Goal: Communication & Community: Answer question/provide support

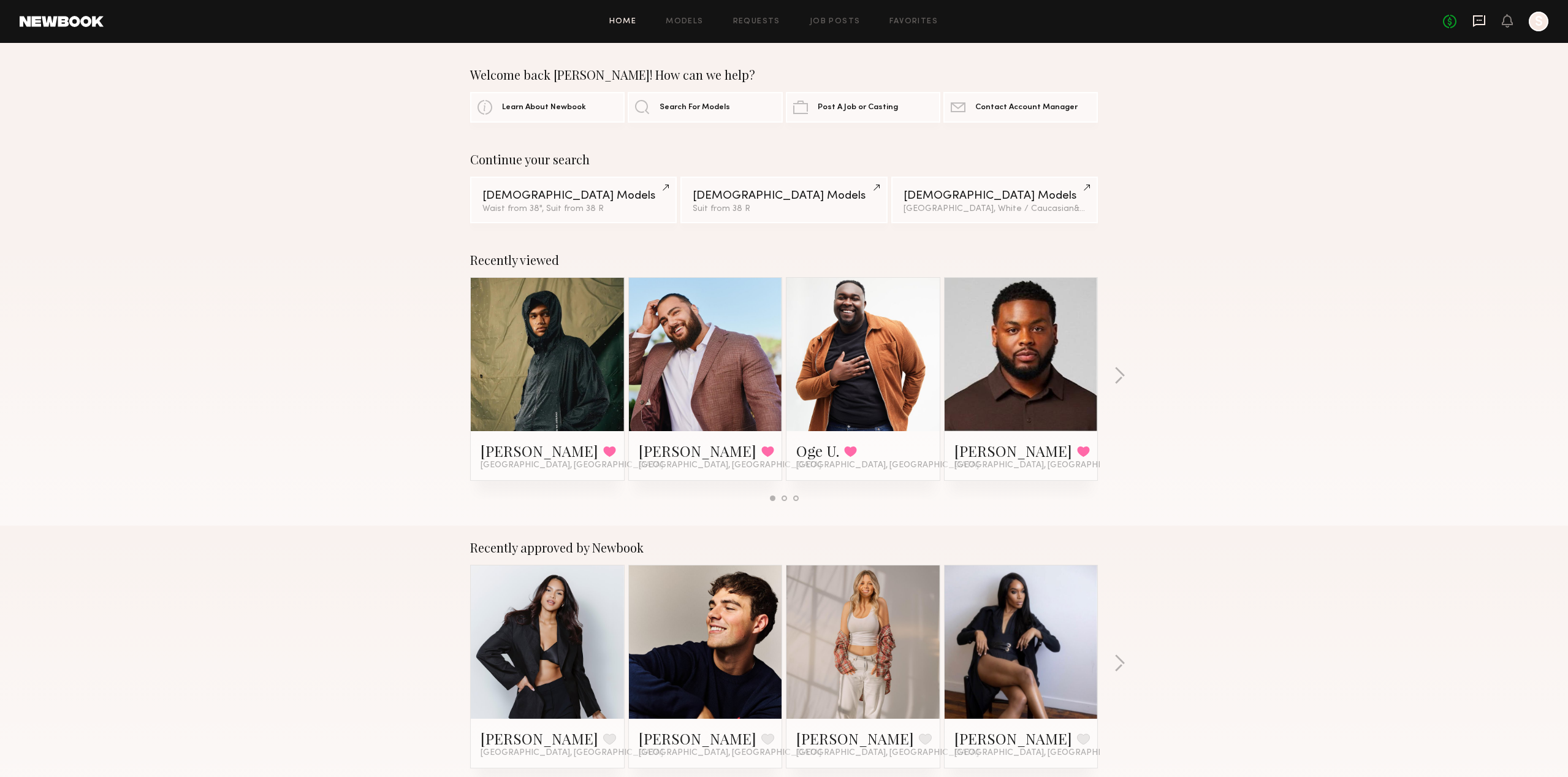
click at [1482, 19] on icon at bounding box center [1479, 21] width 13 height 14
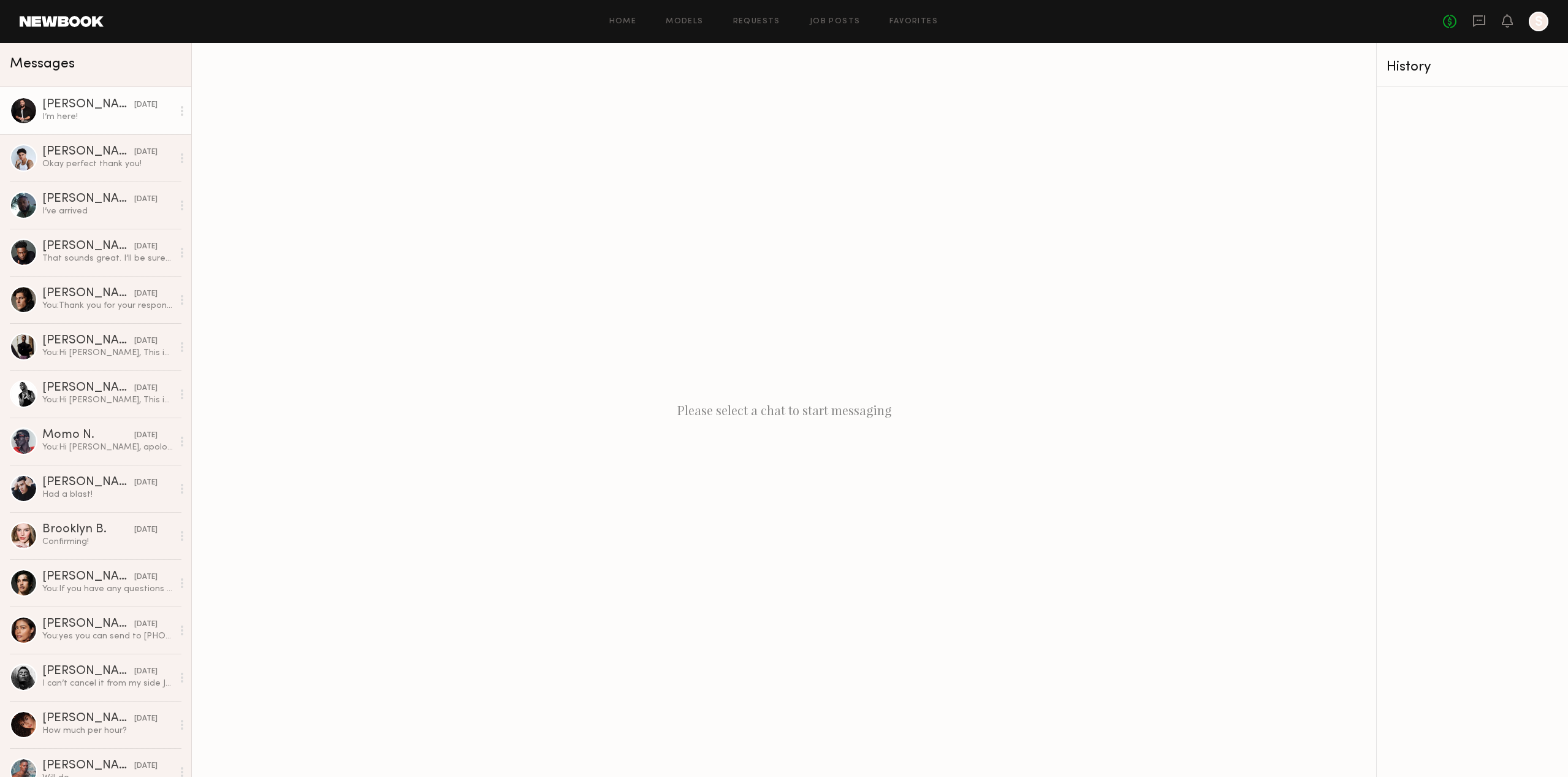
click at [119, 116] on div "I’m here!" at bounding box center [107, 117] width 130 height 12
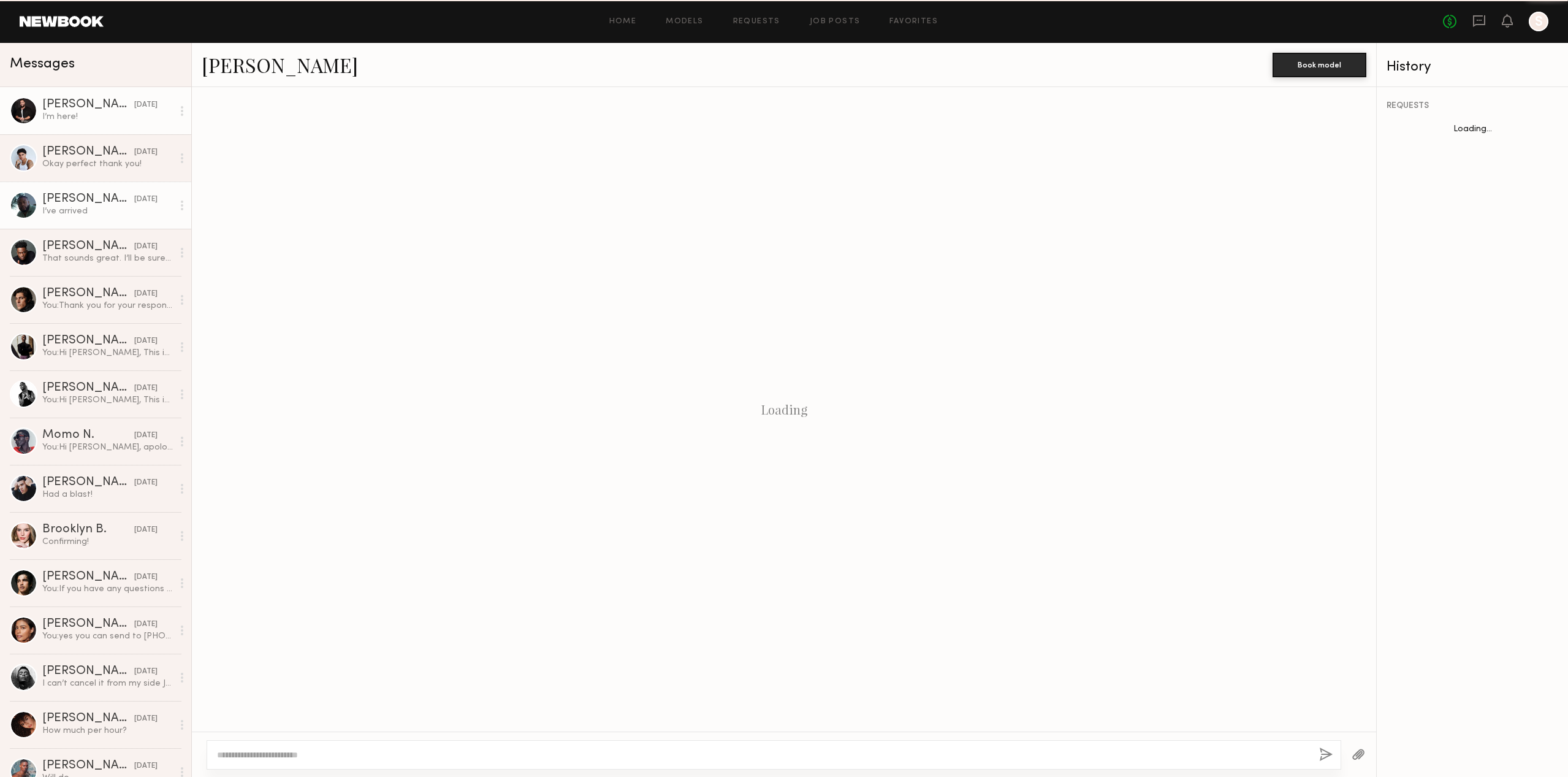
scroll to position [1049, 0]
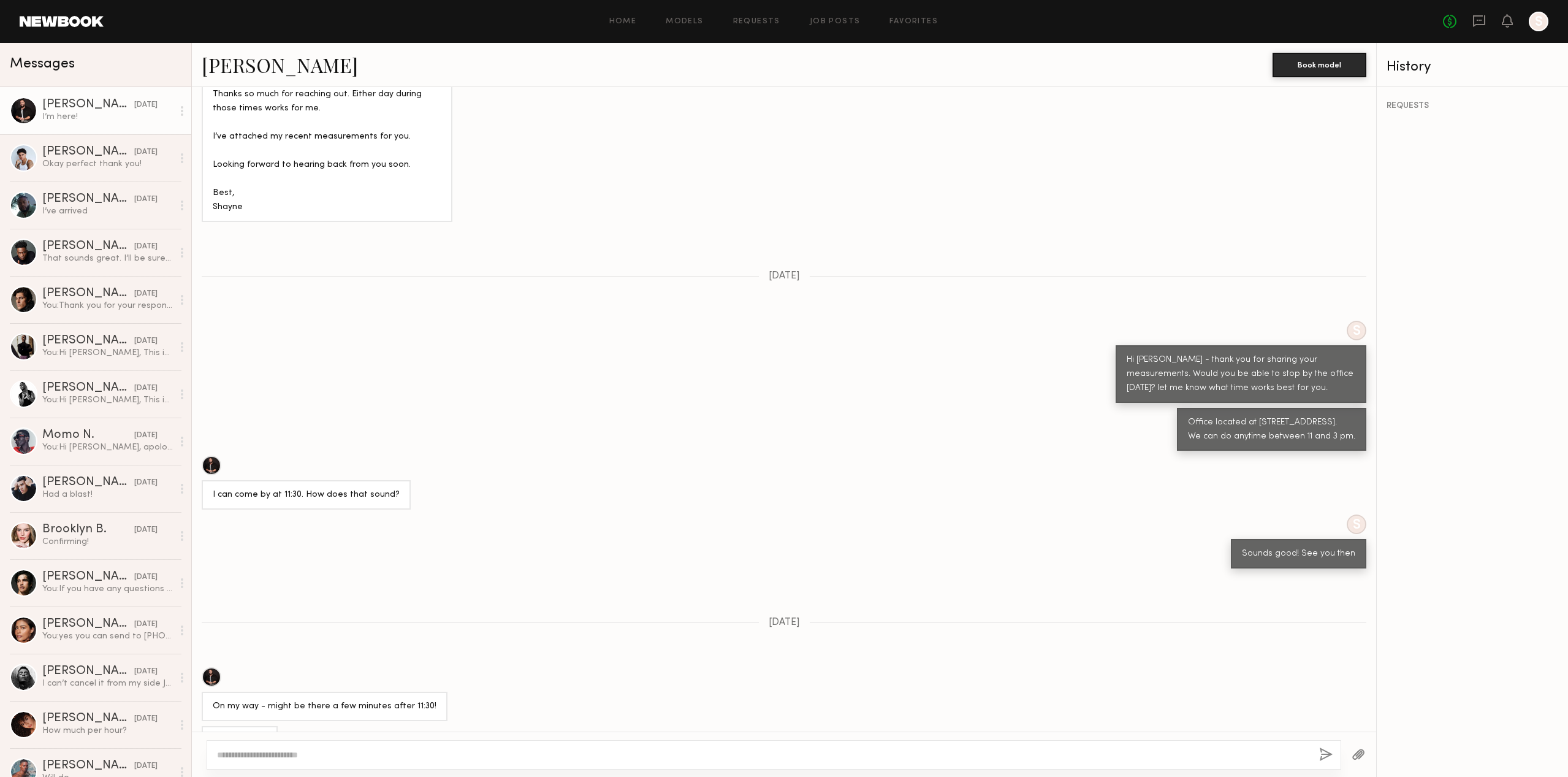
click at [499, 752] on textarea at bounding box center [762, 754] width 1092 height 12
click at [410, 755] on textarea "**********" at bounding box center [762, 754] width 1092 height 12
click at [438, 752] on textarea "**********" at bounding box center [762, 754] width 1092 height 12
drag, startPoint x: 579, startPoint y: 749, endPoint x: 519, endPoint y: 752, distance: 60.1
click at [519, 752] on textarea "**********" at bounding box center [762, 754] width 1092 height 12
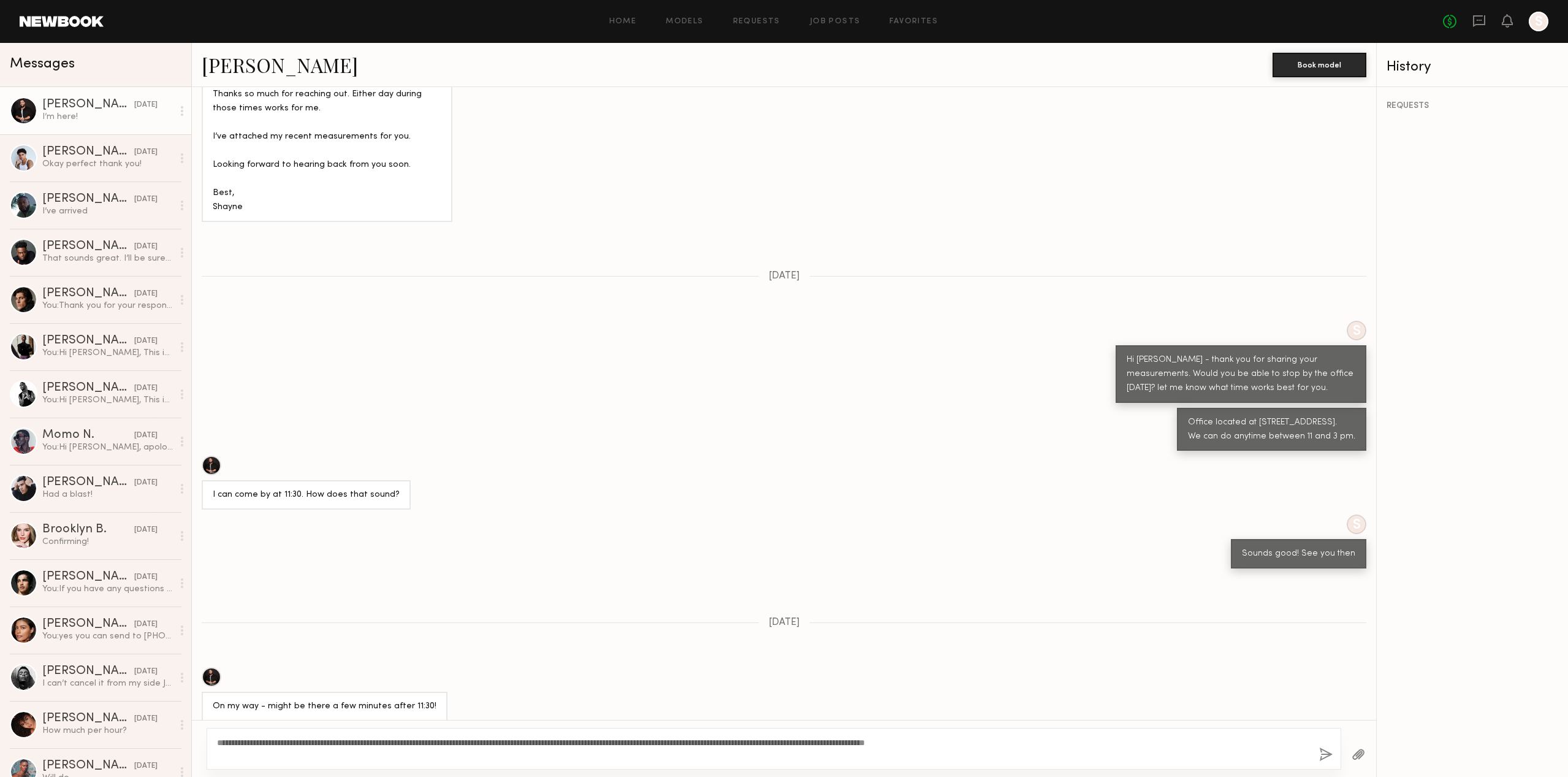
type textarea "**********"
click at [1316, 760] on div "**********" at bounding box center [774, 749] width 1135 height 42
click at [1327, 753] on button "button" at bounding box center [1326, 755] width 13 height 15
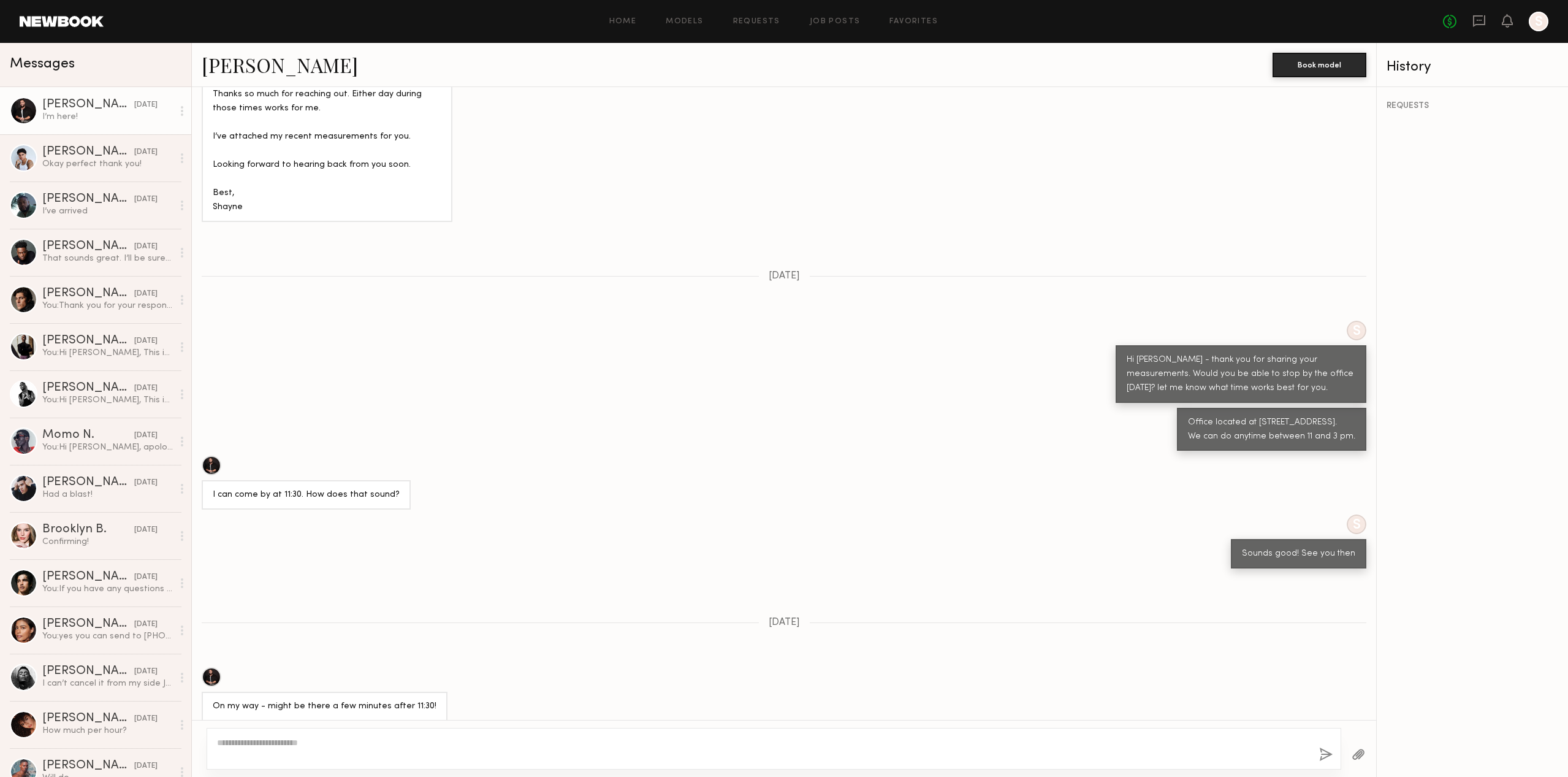
scroll to position [1312, 0]
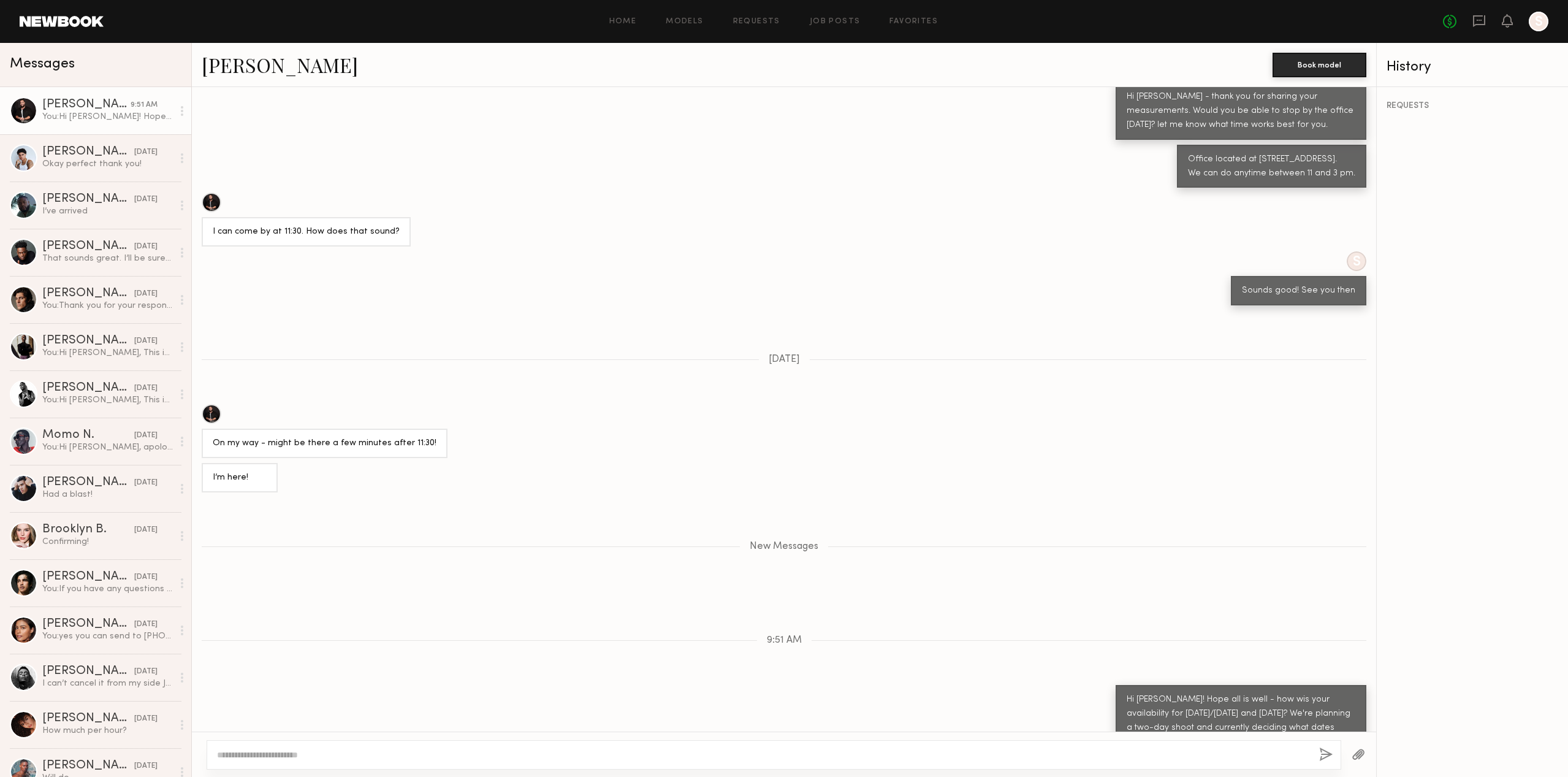
click at [58, 26] on link at bounding box center [61, 21] width 84 height 11
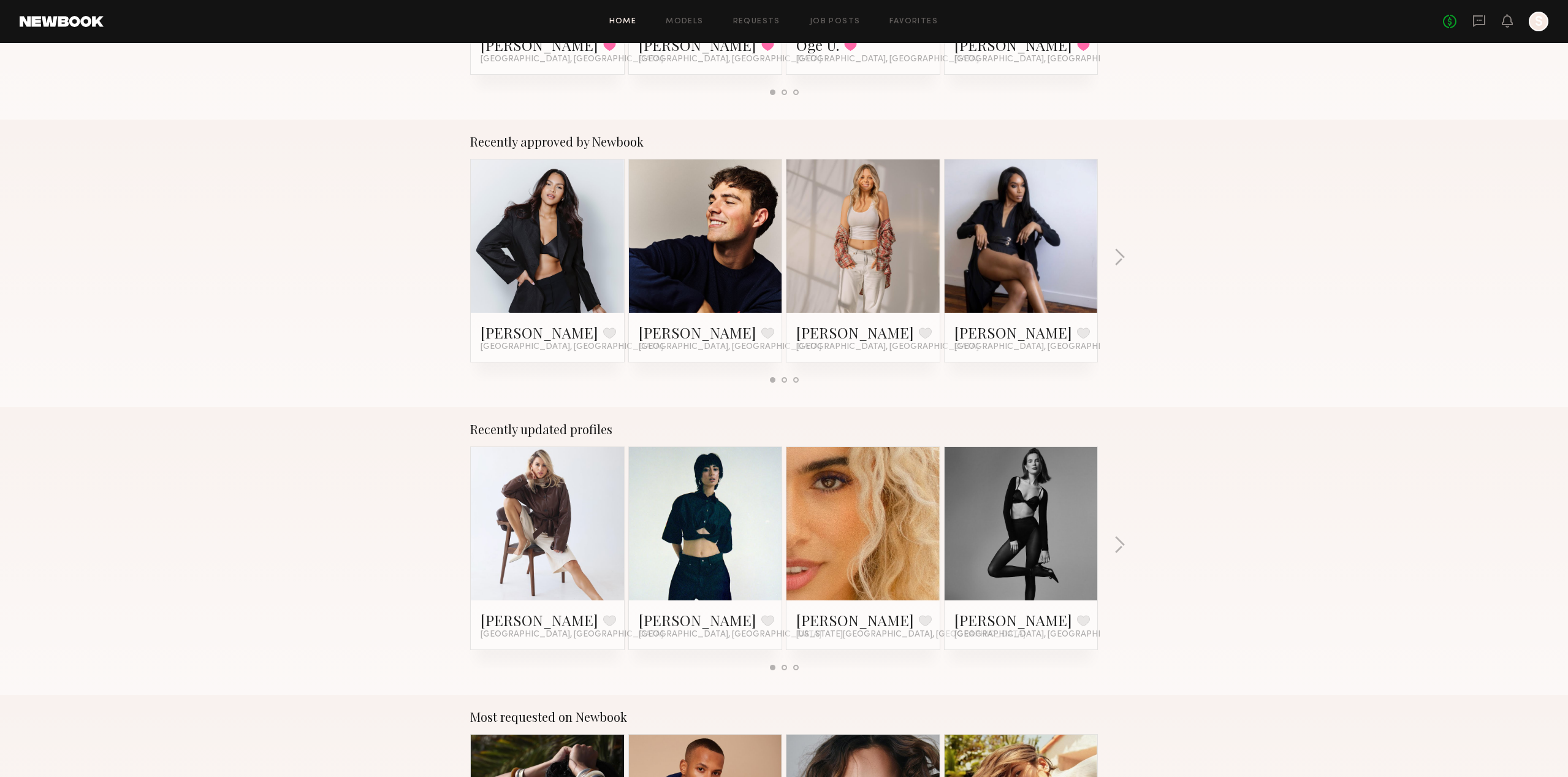
scroll to position [412, 0]
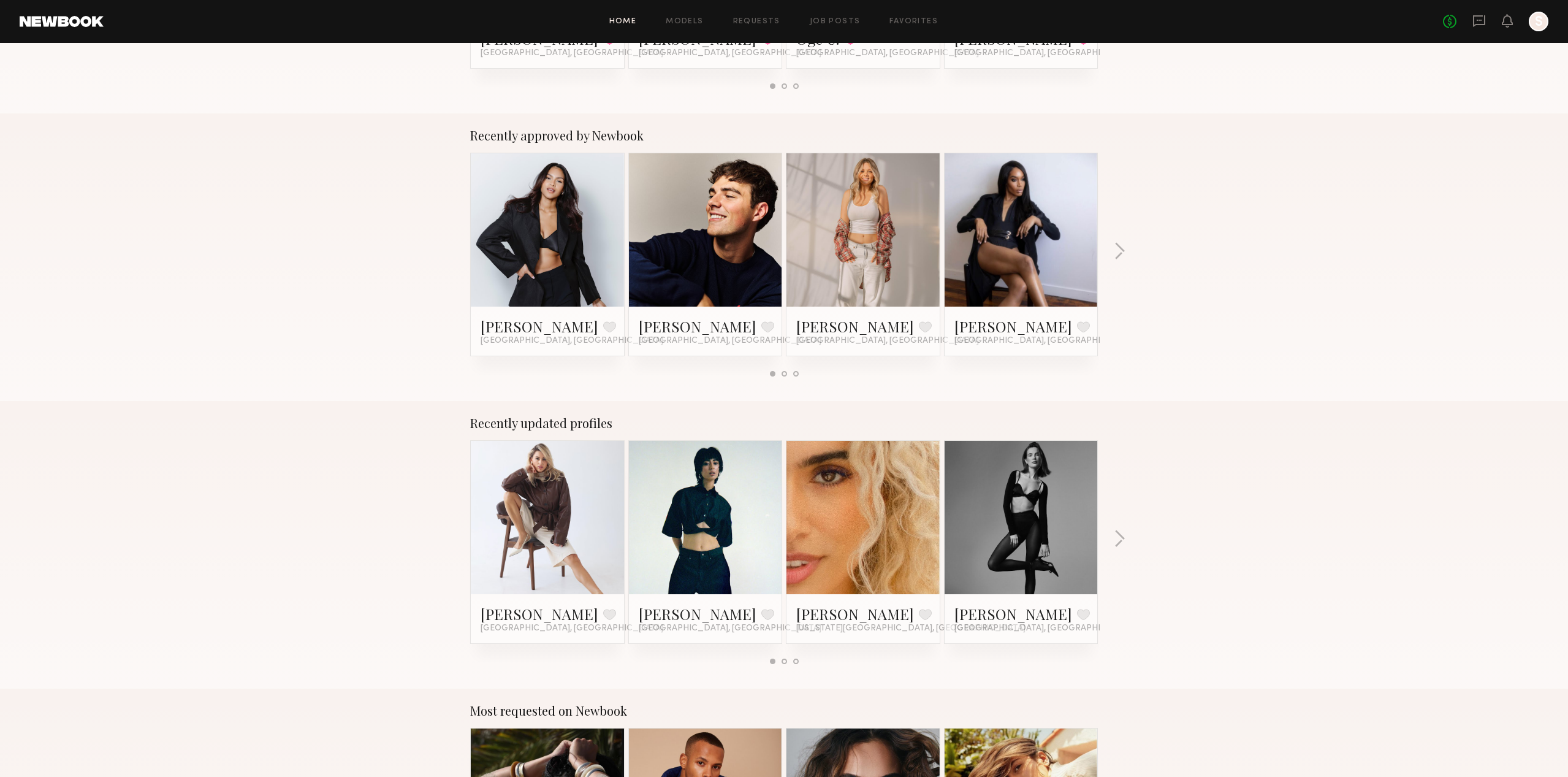
click at [1111, 244] on div "Recently approved by Newbook [PERSON_NAME] Favorite [GEOGRAPHIC_DATA], [GEOGRAP…" at bounding box center [784, 257] width 1568 height 288
click at [1127, 244] on div "Recently approved by Newbook [PERSON_NAME] Favorite [GEOGRAPHIC_DATA], [GEOGRAP…" at bounding box center [784, 257] width 1568 height 288
click at [1124, 247] on button "button" at bounding box center [1120, 252] width 12 height 20
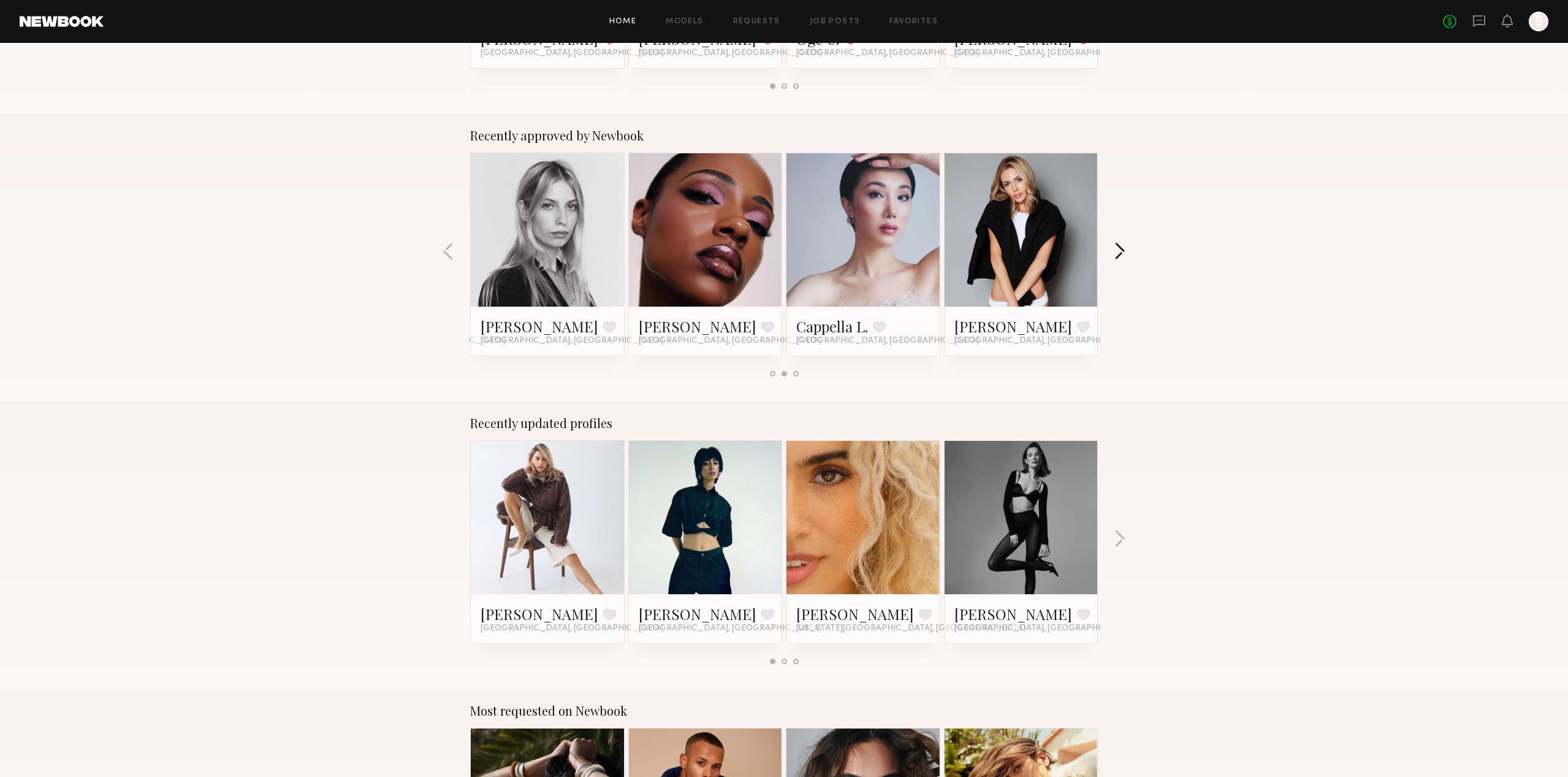
click at [1124, 247] on button "button" at bounding box center [1120, 252] width 12 height 20
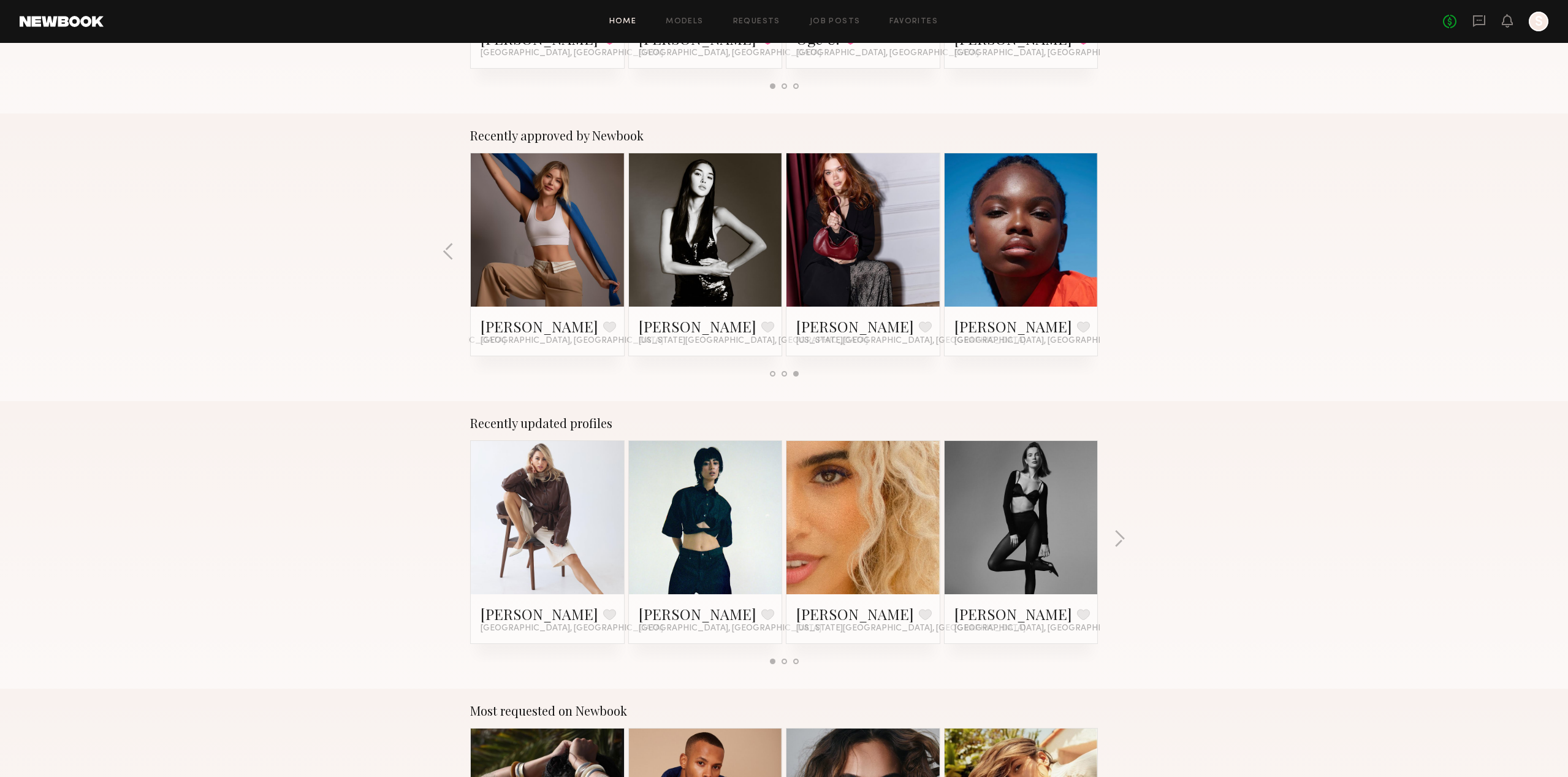
click at [1124, 247] on div "Recently approved by Newbook [PERSON_NAME] Favorite [GEOGRAPHIC_DATA], [GEOGRAP…" at bounding box center [784, 257] width 1568 height 288
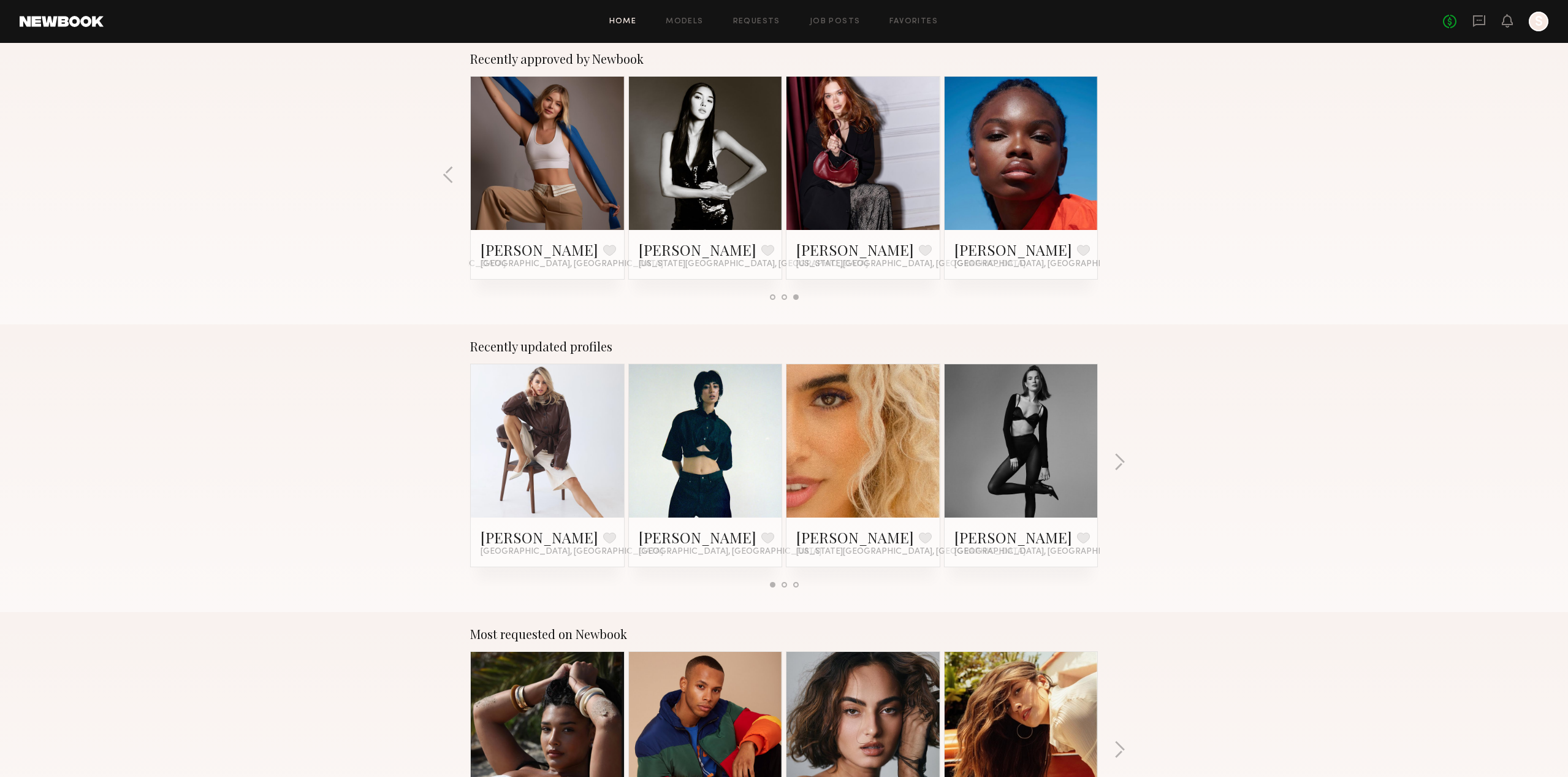
scroll to position [490, 0]
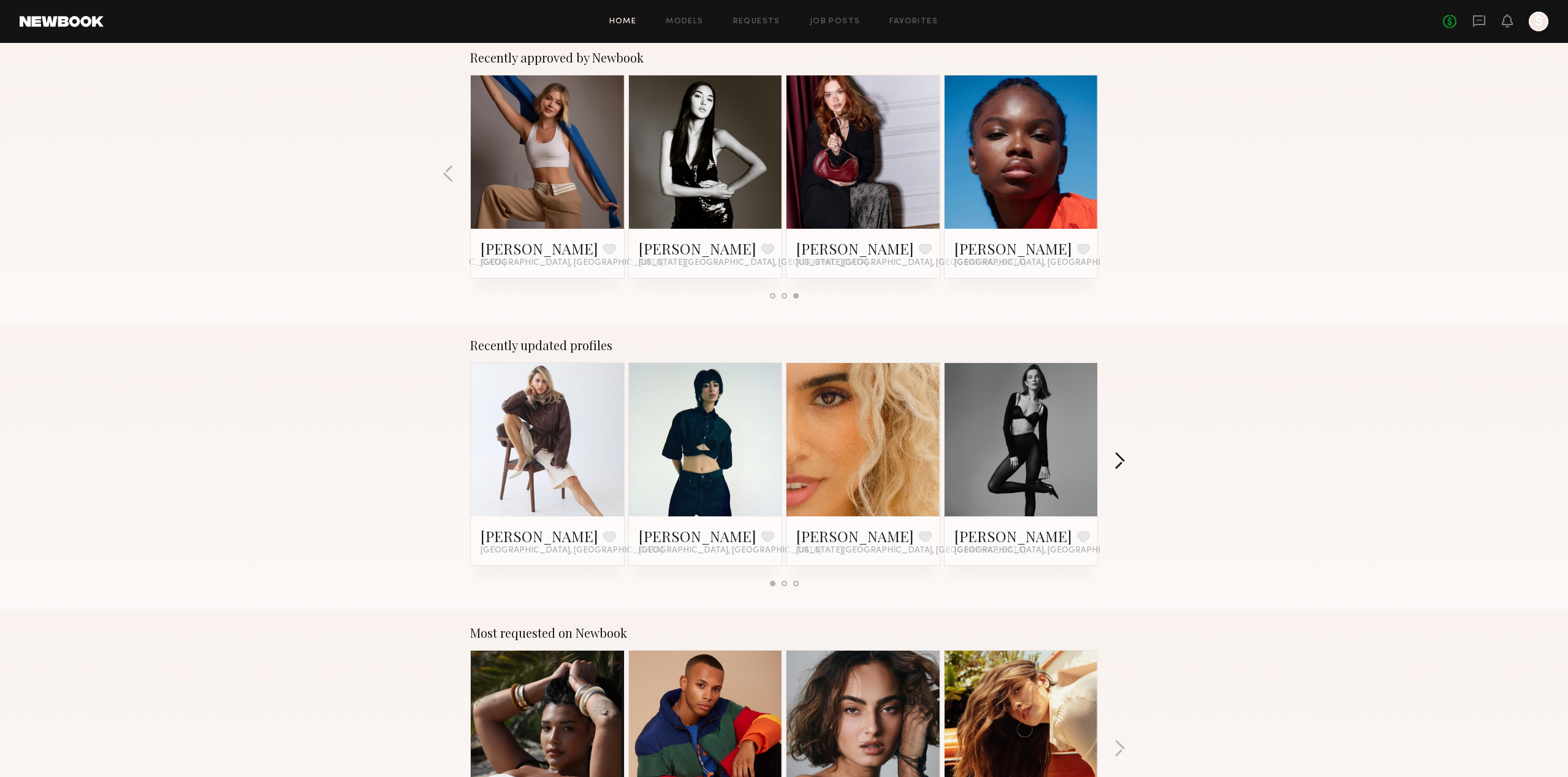
click at [1115, 459] on button "button" at bounding box center [1120, 462] width 12 height 20
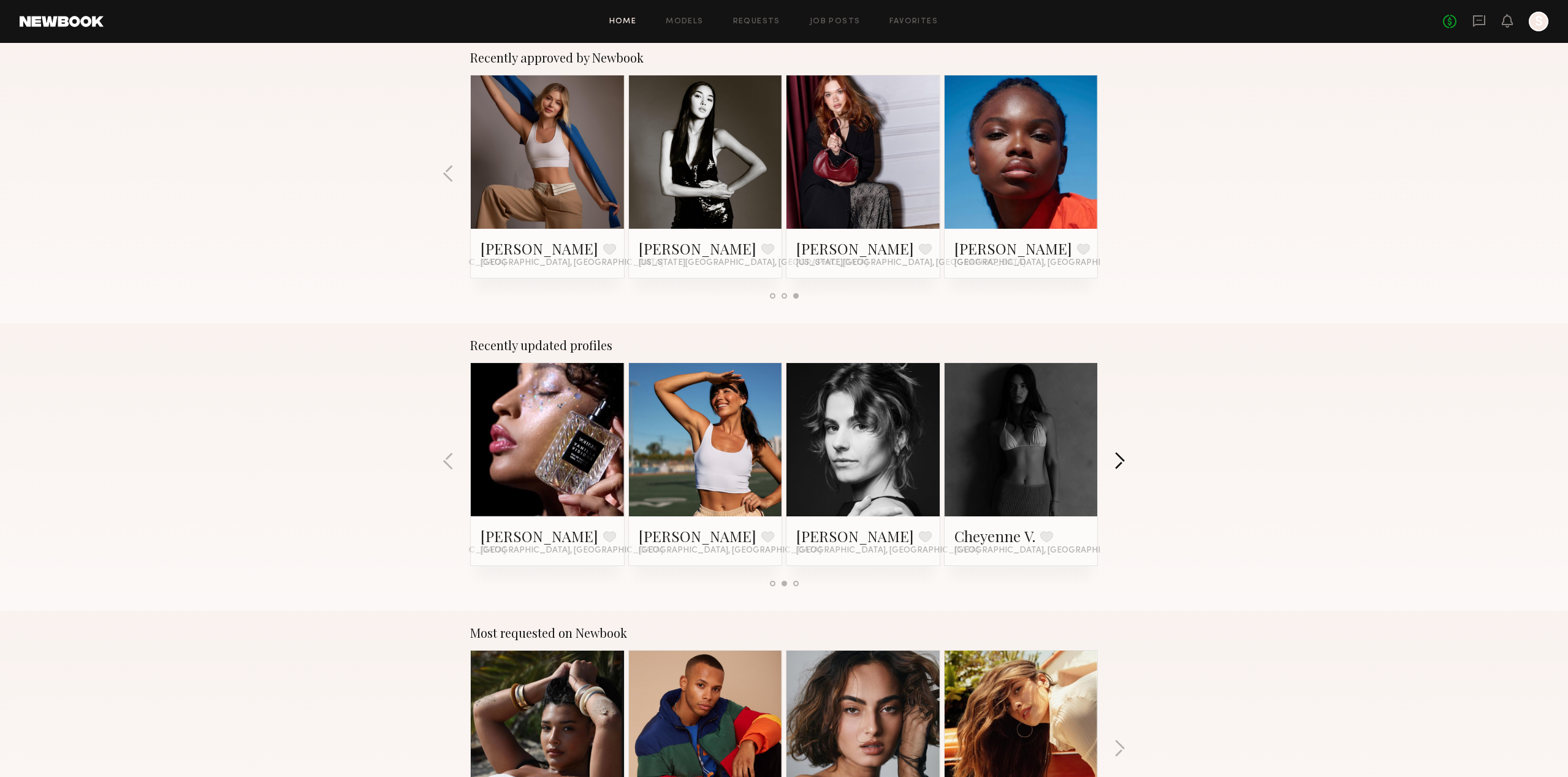
click at [1115, 459] on button "button" at bounding box center [1120, 462] width 12 height 20
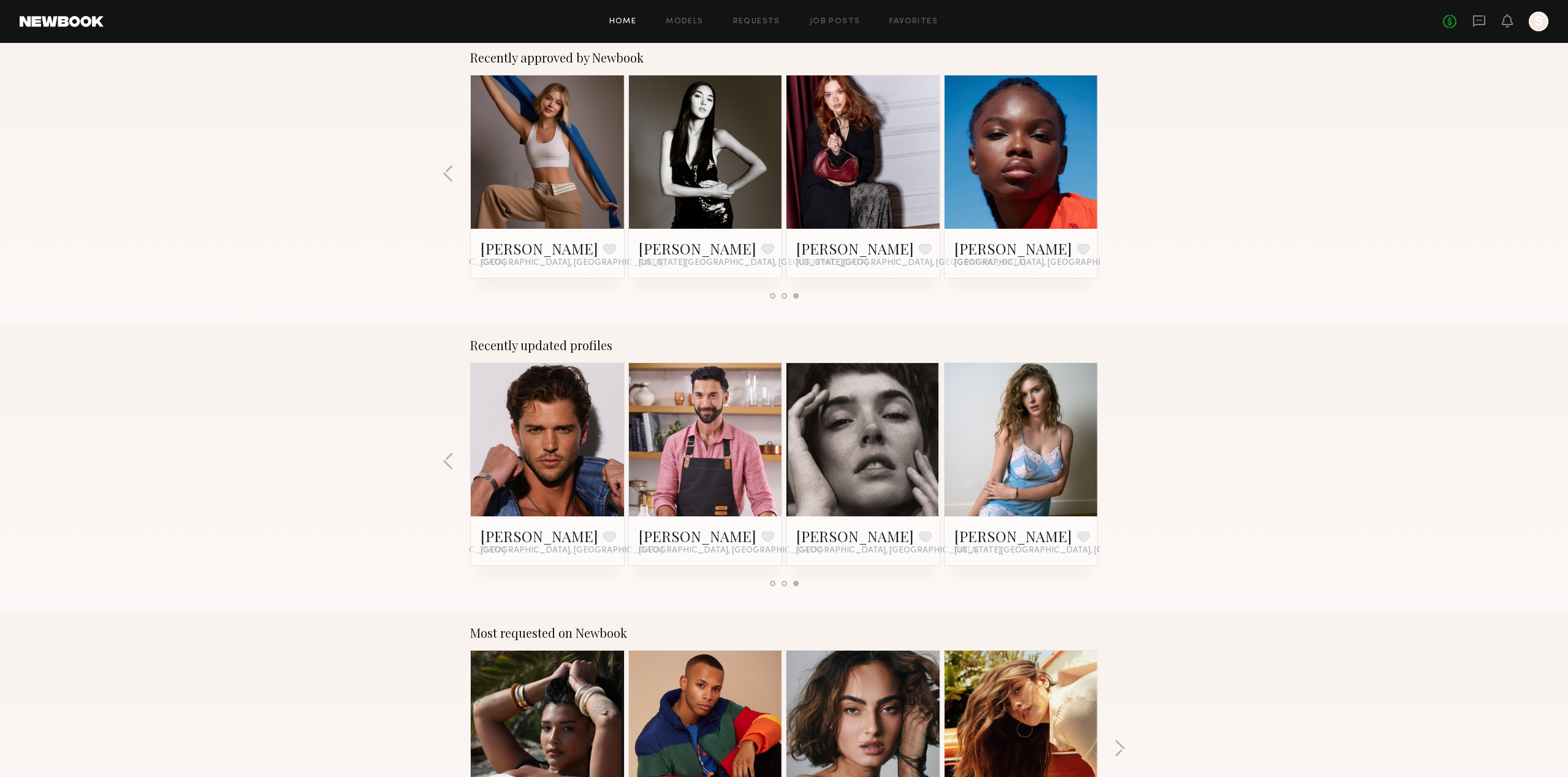
click at [1115, 459] on div "Recently updated profiles [PERSON_NAME] Favorite [GEOGRAPHIC_DATA], [GEOGRAPHIC…" at bounding box center [784, 467] width 1568 height 288
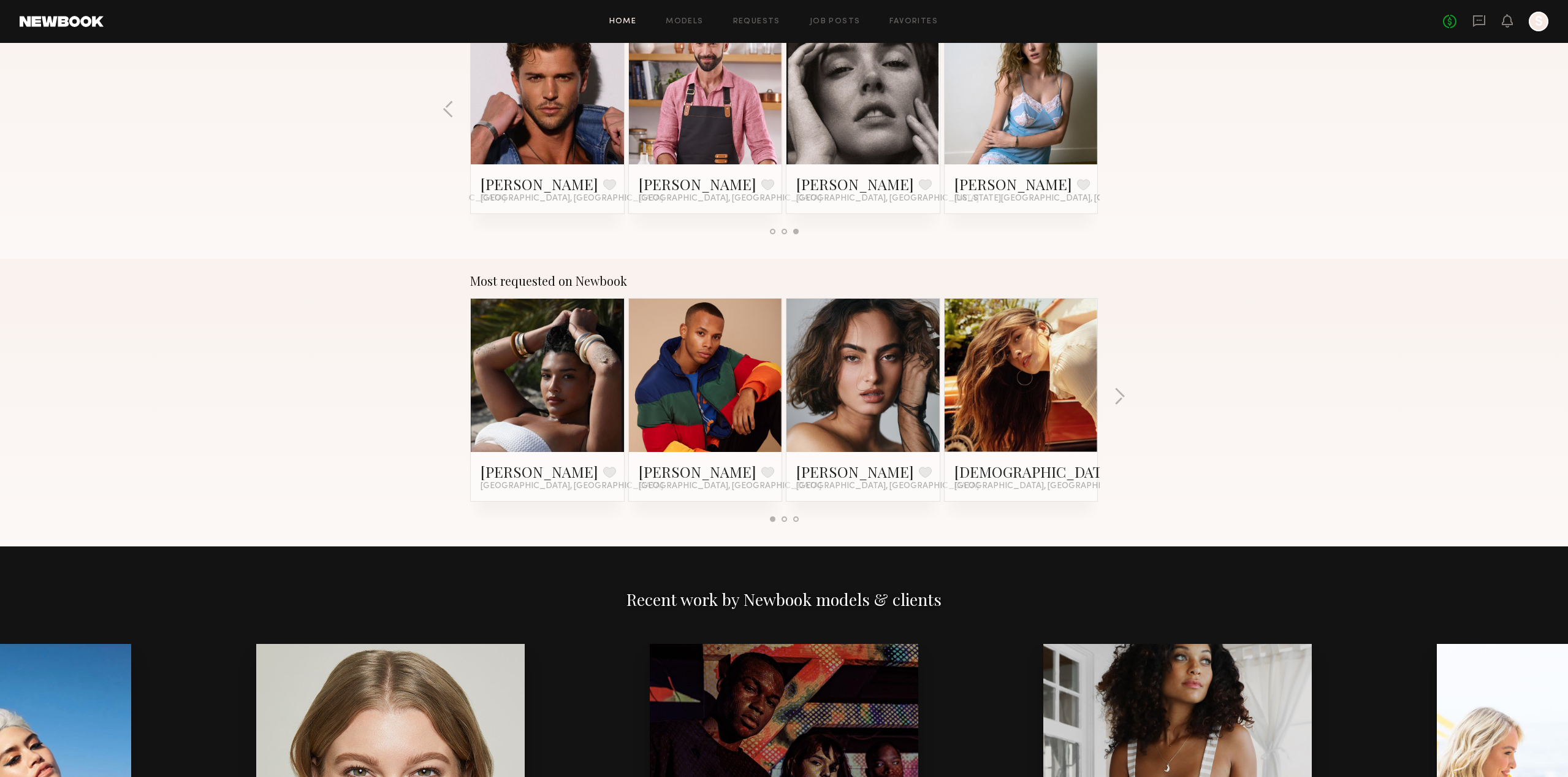
scroll to position [846, 0]
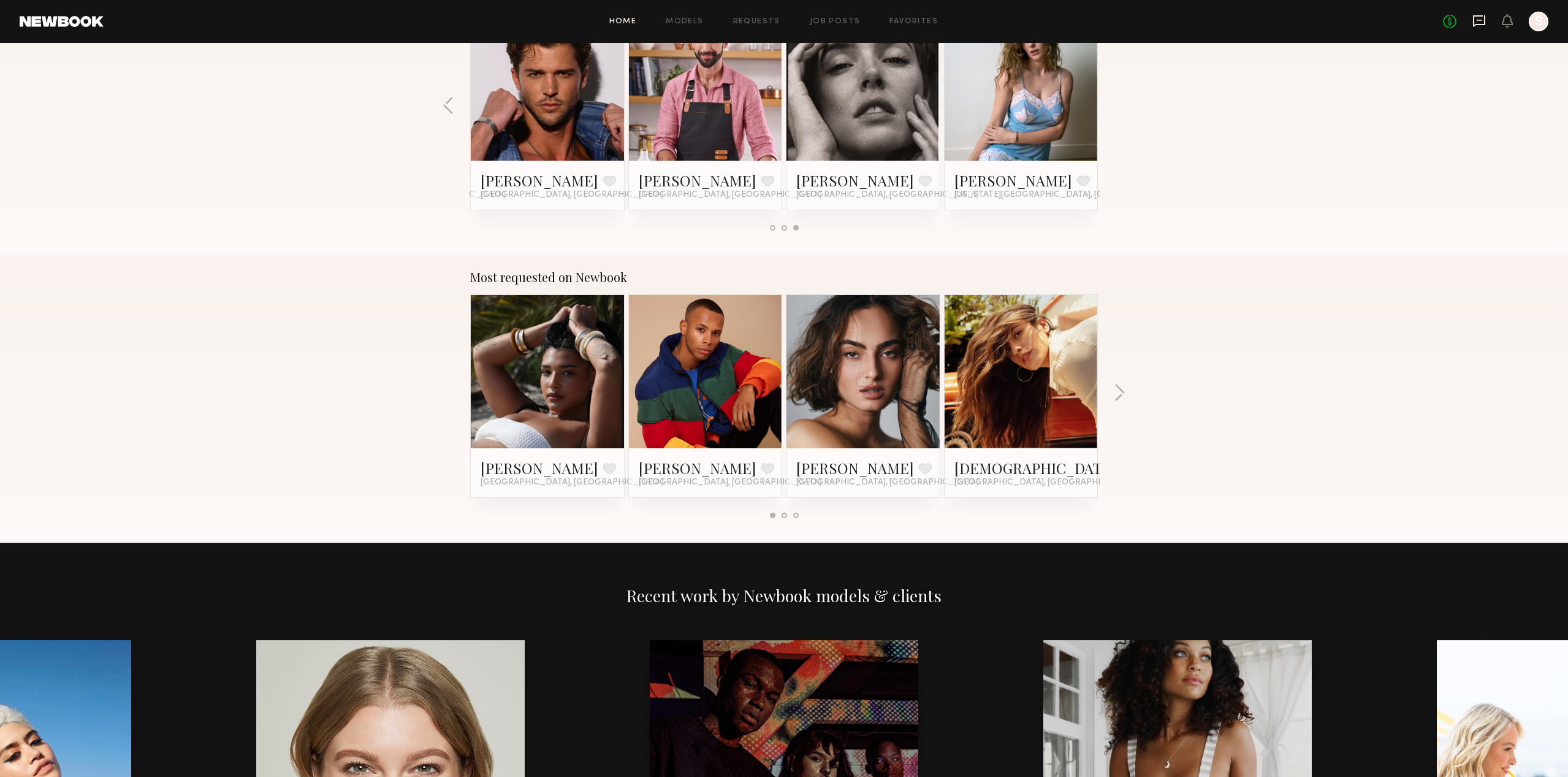
click at [1477, 21] on icon at bounding box center [1479, 20] width 5 height 2
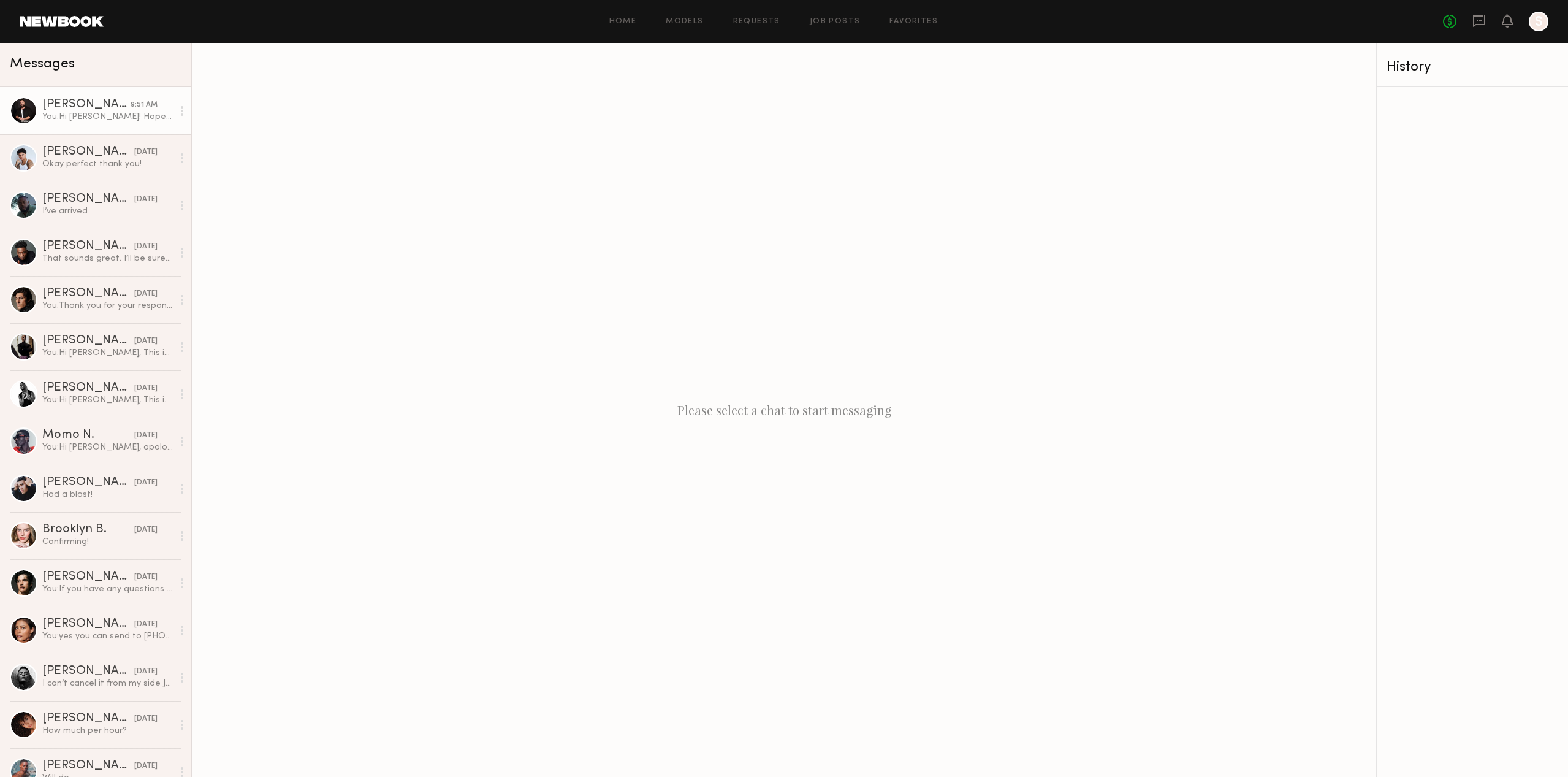
click at [131, 118] on div "You: Hi [PERSON_NAME]! Hope all is well - how wis your availability for [DATE]/…" at bounding box center [107, 117] width 130 height 12
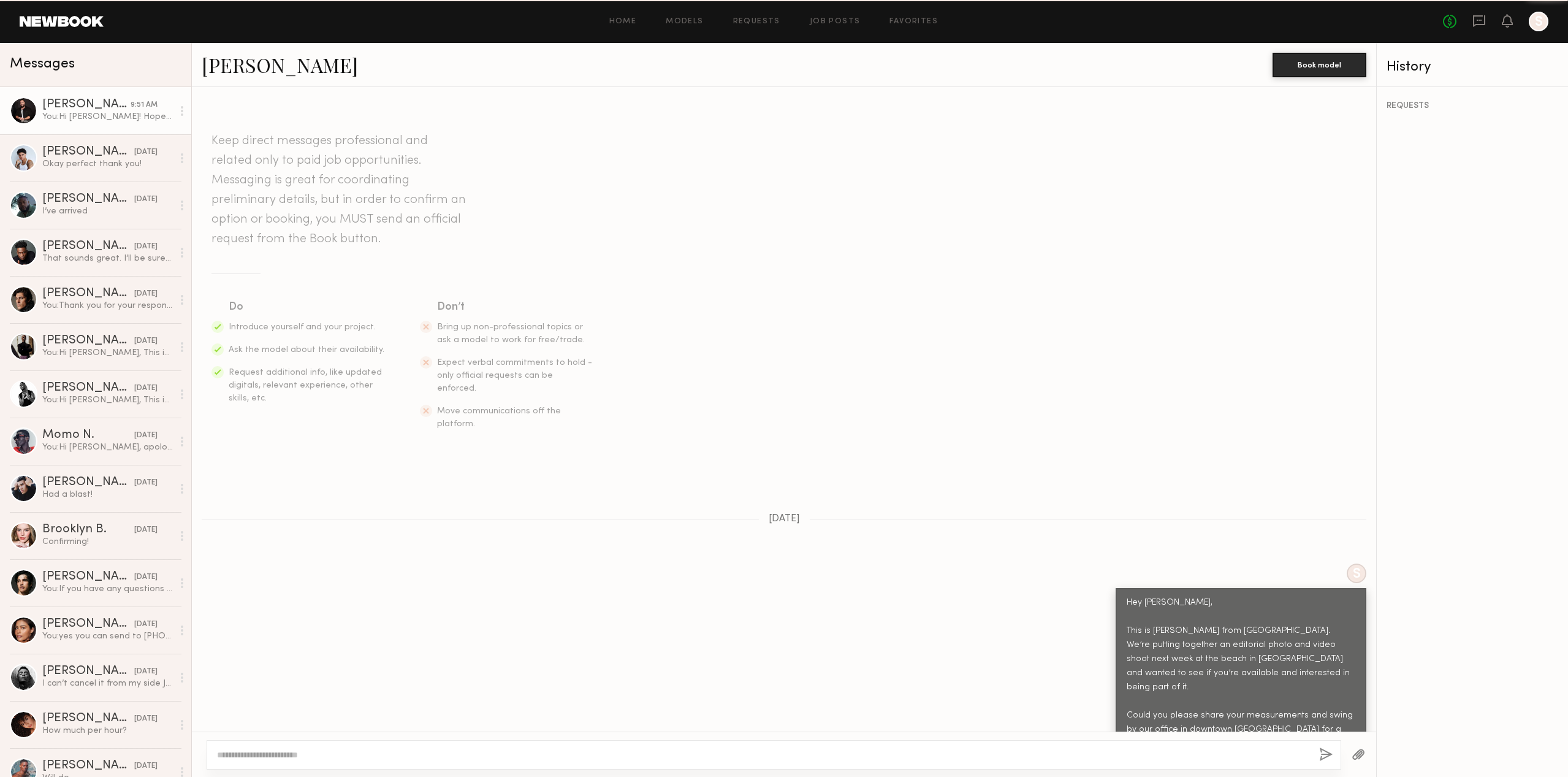
scroll to position [1220, 0]
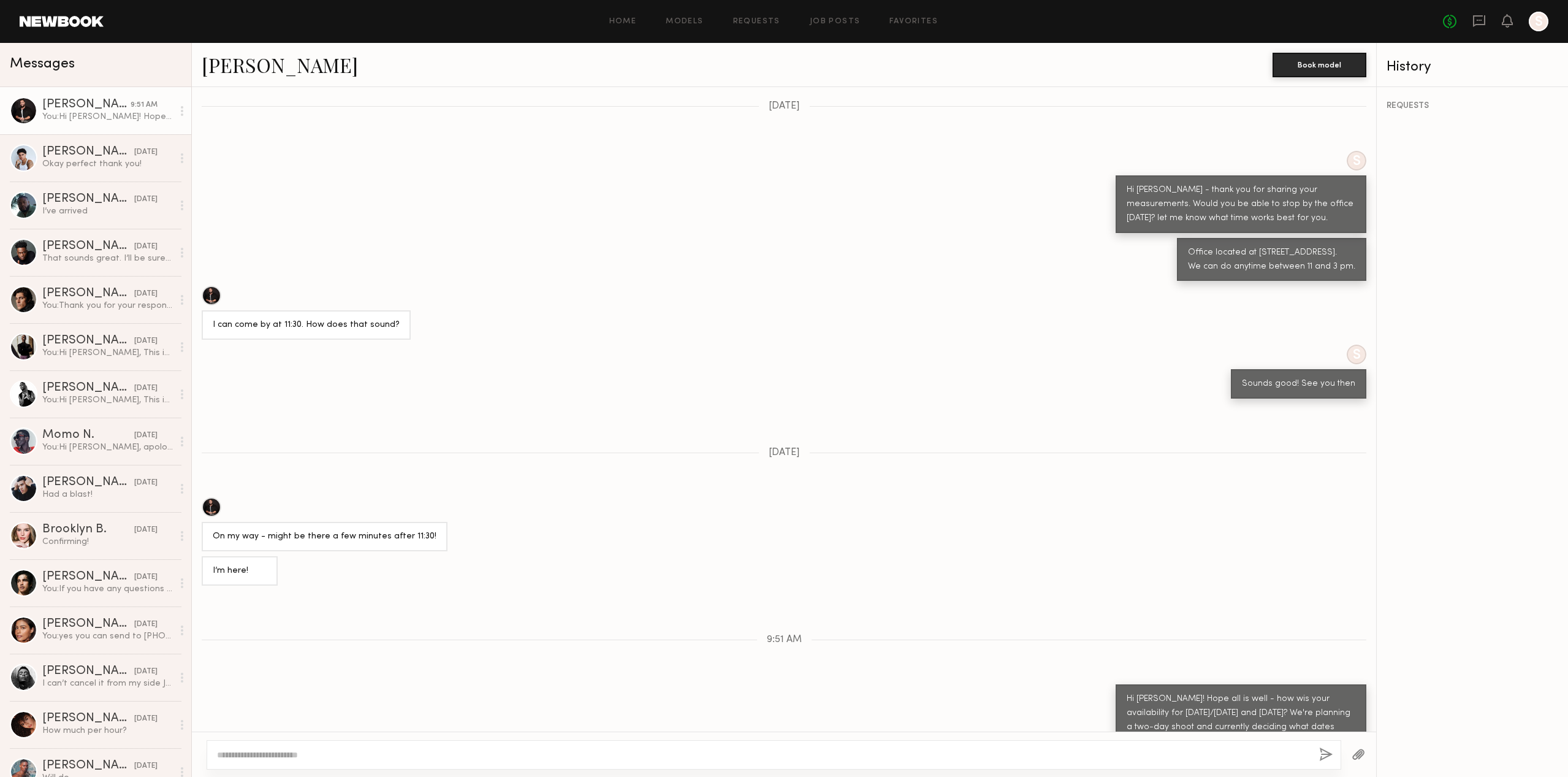
click at [317, 750] on textarea at bounding box center [762, 754] width 1092 height 12
type textarea "**********"
click at [1330, 752] on button "button" at bounding box center [1326, 755] width 13 height 15
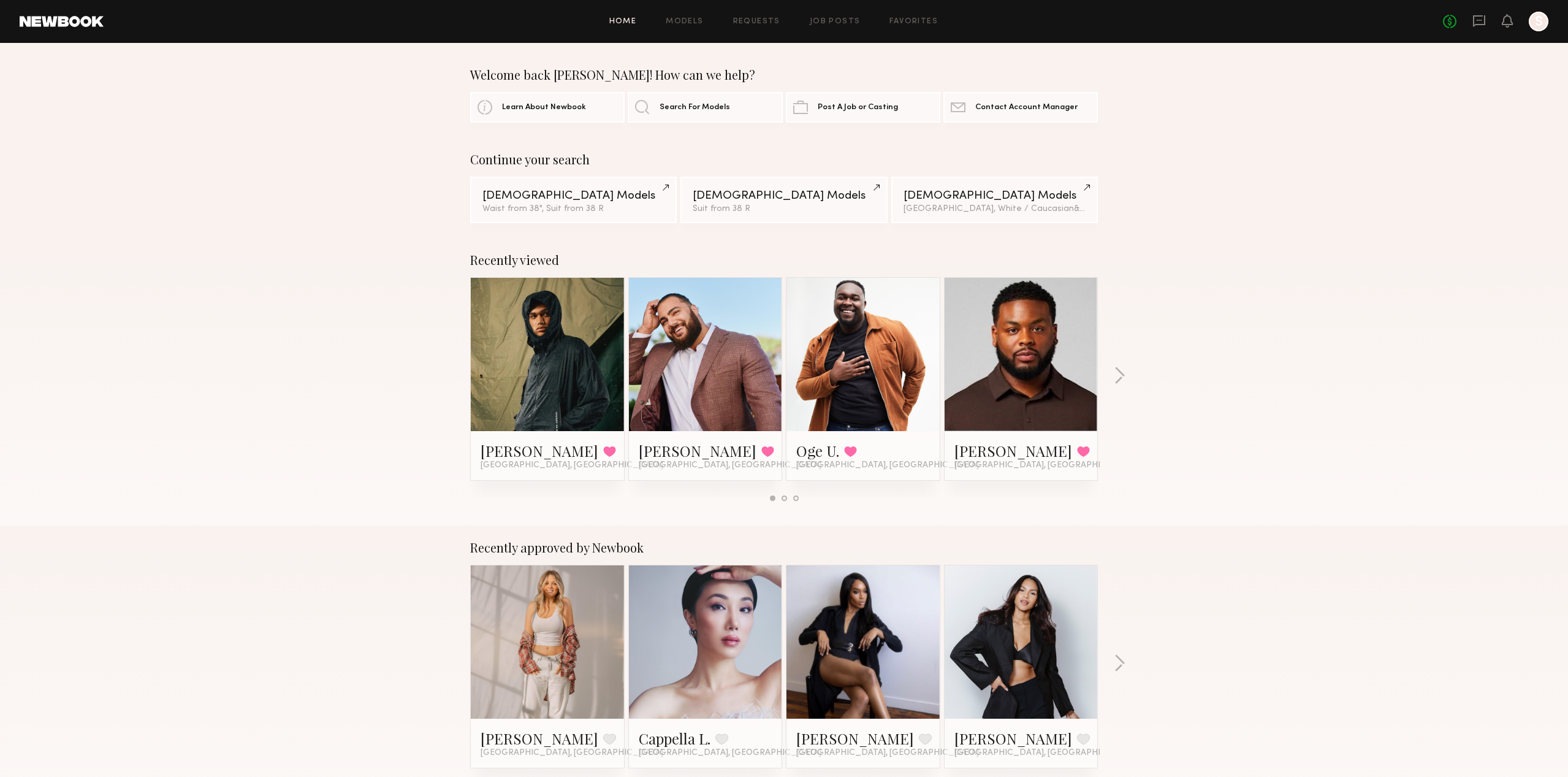
click at [52, 28] on header "Home Models Requests Job Posts Favorites Sign Out No fees up to $5,000 S" at bounding box center [784, 21] width 1568 height 43
click at [83, 20] on link at bounding box center [61, 21] width 84 height 11
click at [696, 20] on link "Models" at bounding box center [684, 22] width 37 height 8
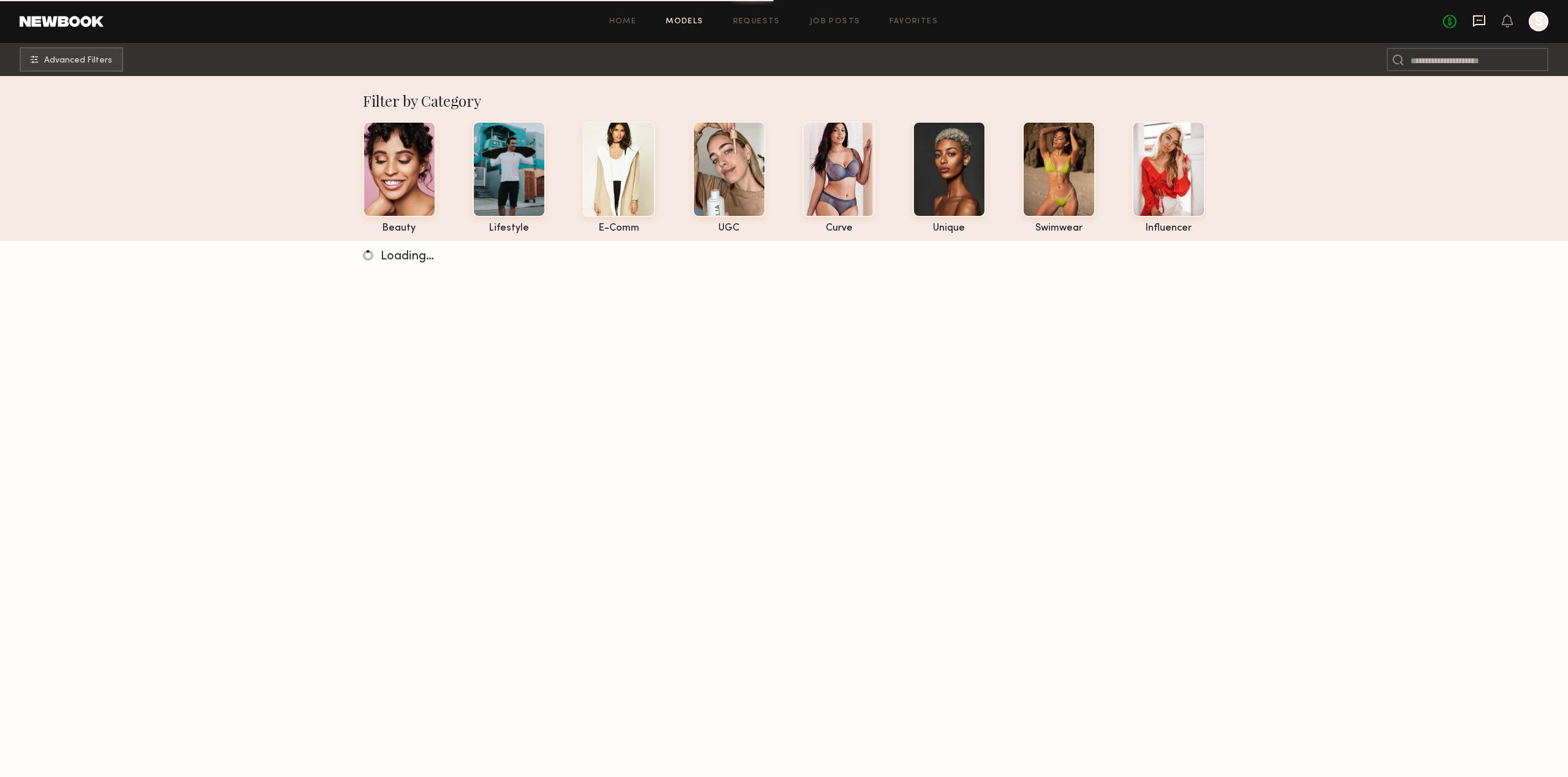
click at [1473, 17] on icon at bounding box center [1479, 21] width 12 height 12
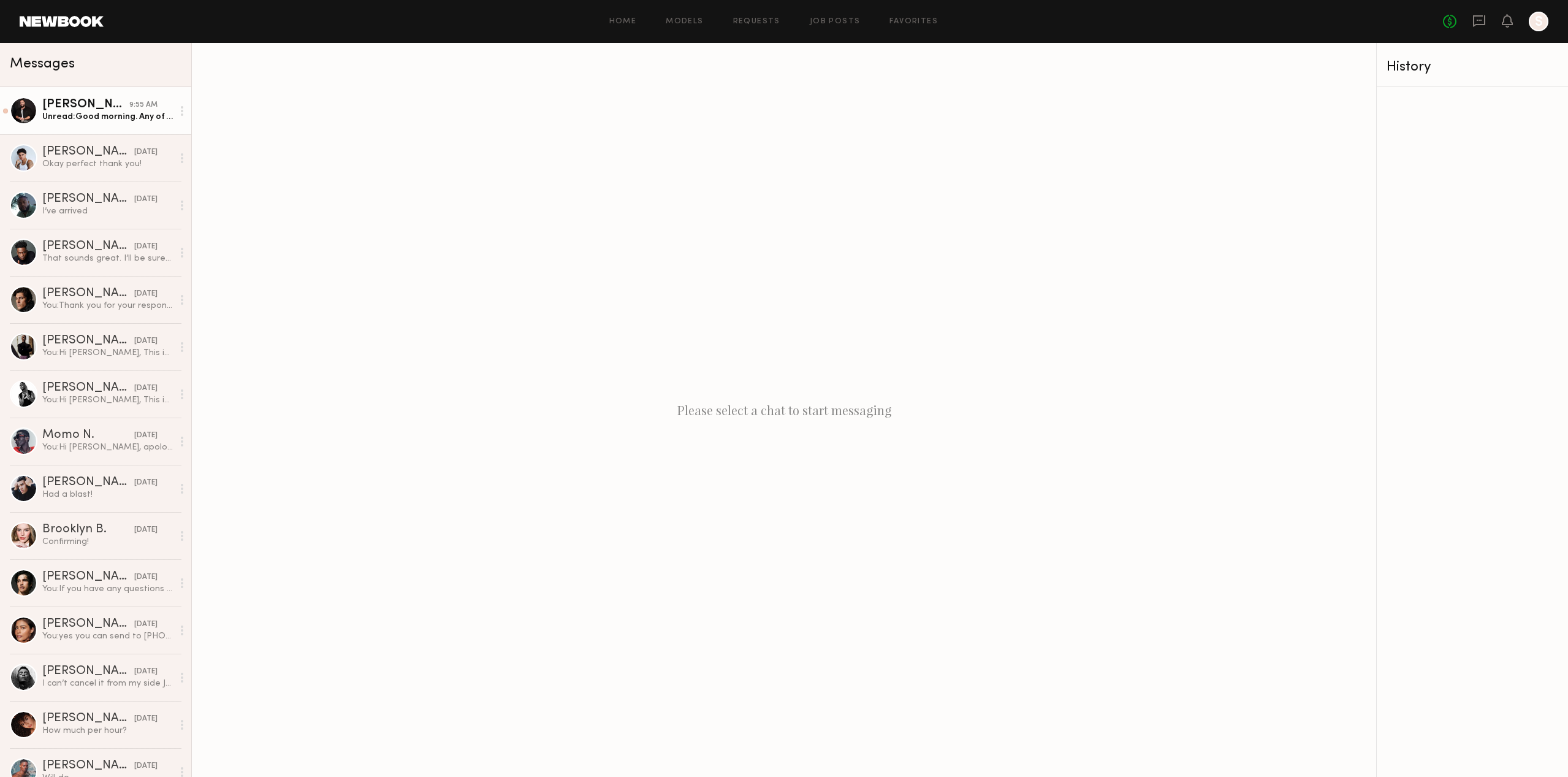
click at [164, 121] on div "Unread: Good morning. Any of those dates work for me, thanks! Shayne" at bounding box center [107, 117] width 130 height 12
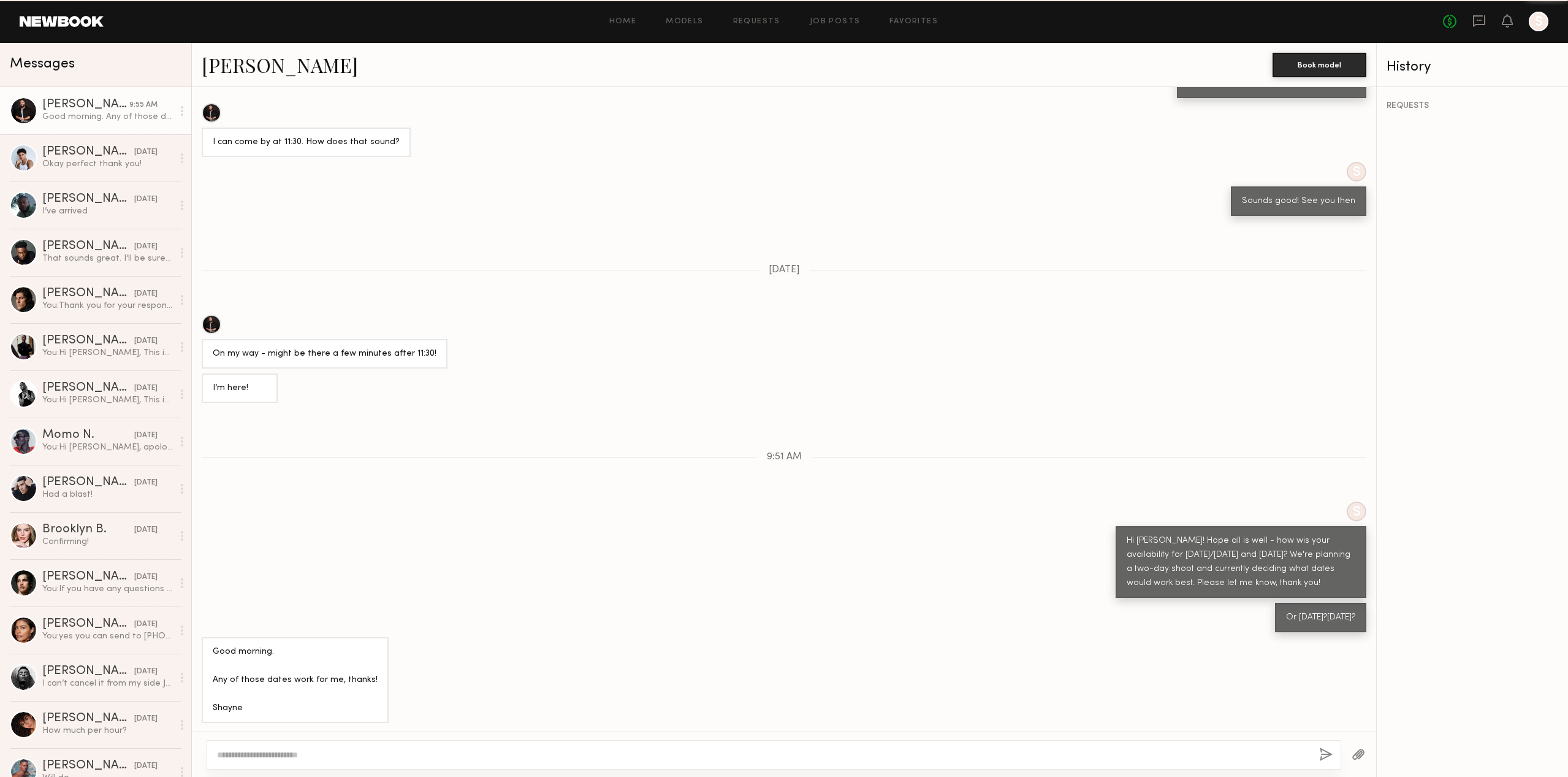
scroll to position [739, 0]
